Goal: Task Accomplishment & Management: Use online tool/utility

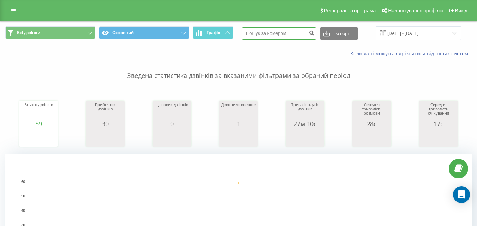
click at [258, 35] on input at bounding box center [279, 33] width 75 height 13
paste input
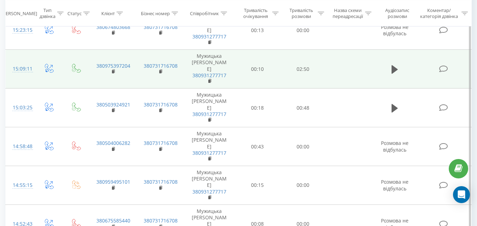
scroll to position [812, 0]
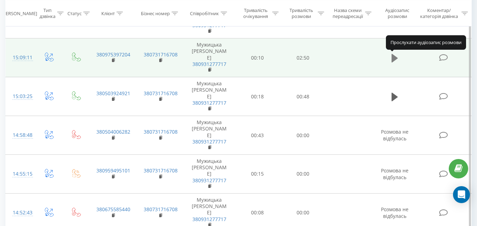
click at [394, 59] on icon at bounding box center [395, 58] width 6 height 8
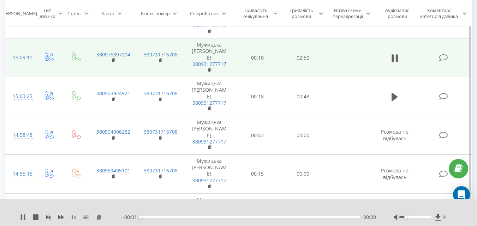
click at [404, 218] on div at bounding box center [415, 217] width 32 height 2
click at [404, 217] on div at bounding box center [415, 217] width 32 height 2
click at [157, 220] on div "- 02:46 00:05 00:05" at bounding box center [250, 217] width 254 height 7
click at [154, 217] on div "00:10" at bounding box center [250, 217] width 219 height 2
click at [172, 216] on div "00:24" at bounding box center [250, 217] width 219 height 2
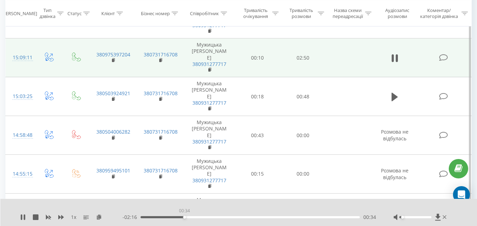
click at [184, 217] on div "00:34" at bounding box center [250, 217] width 219 height 2
click at [198, 218] on div "00:45" at bounding box center [250, 217] width 219 height 2
click at [209, 216] on div "00:45" at bounding box center [250, 217] width 219 height 2
click at [280, 218] on div "01:42" at bounding box center [250, 217] width 219 height 2
click at [290, 217] on div "01:56" at bounding box center [250, 217] width 219 height 2
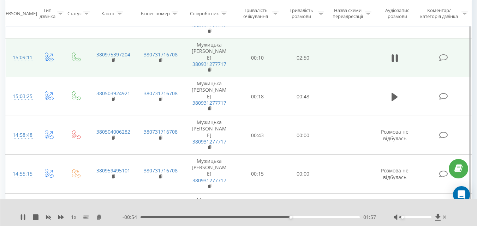
click at [299, 217] on div "01:57" at bounding box center [250, 217] width 219 height 2
click at [305, 217] on div "02:11" at bounding box center [250, 217] width 219 height 2
click at [314, 218] on div "02:15" at bounding box center [250, 217] width 219 height 2
click at [321, 217] on div "02:16" at bounding box center [250, 217] width 219 height 2
click at [317, 217] on div "02:23" at bounding box center [250, 217] width 219 height 2
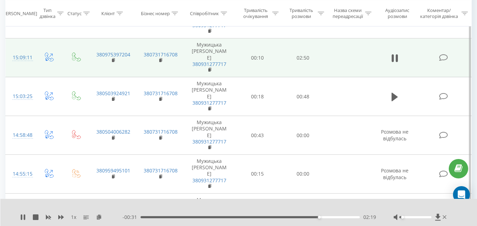
click at [303, 218] on div "02:19" at bounding box center [250, 217] width 219 height 2
click at [255, 216] on div "- 00:26 02:24 02:24" at bounding box center [250, 217] width 254 height 7
click at [258, 219] on div "- 00:25 02:25 02:25" at bounding box center [250, 217] width 254 height 7
click at [261, 218] on div "02:25" at bounding box center [250, 217] width 219 height 2
click at [261, 216] on div "- 01:13 01:37 01:37" at bounding box center [250, 217] width 254 height 7
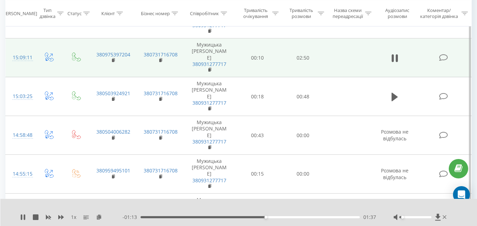
click at [260, 218] on div "01:37" at bounding box center [250, 217] width 219 height 2
click at [274, 217] on div "01:44" at bounding box center [250, 217] width 219 height 2
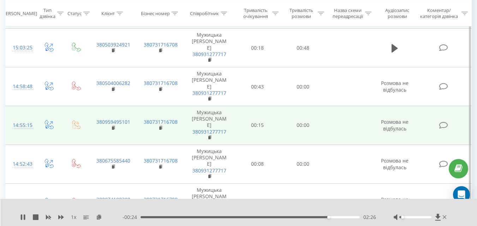
scroll to position [918, 0]
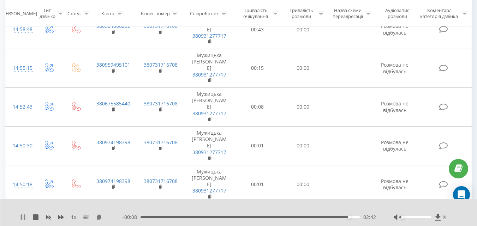
click at [24, 218] on icon at bounding box center [23, 218] width 6 height 6
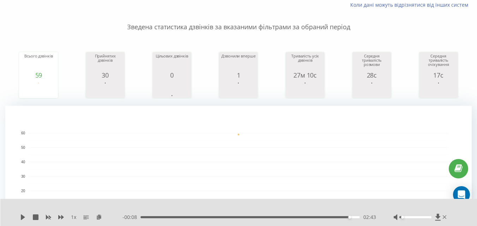
scroll to position [0, 0]
